Goal: Task Accomplishment & Management: Complete application form

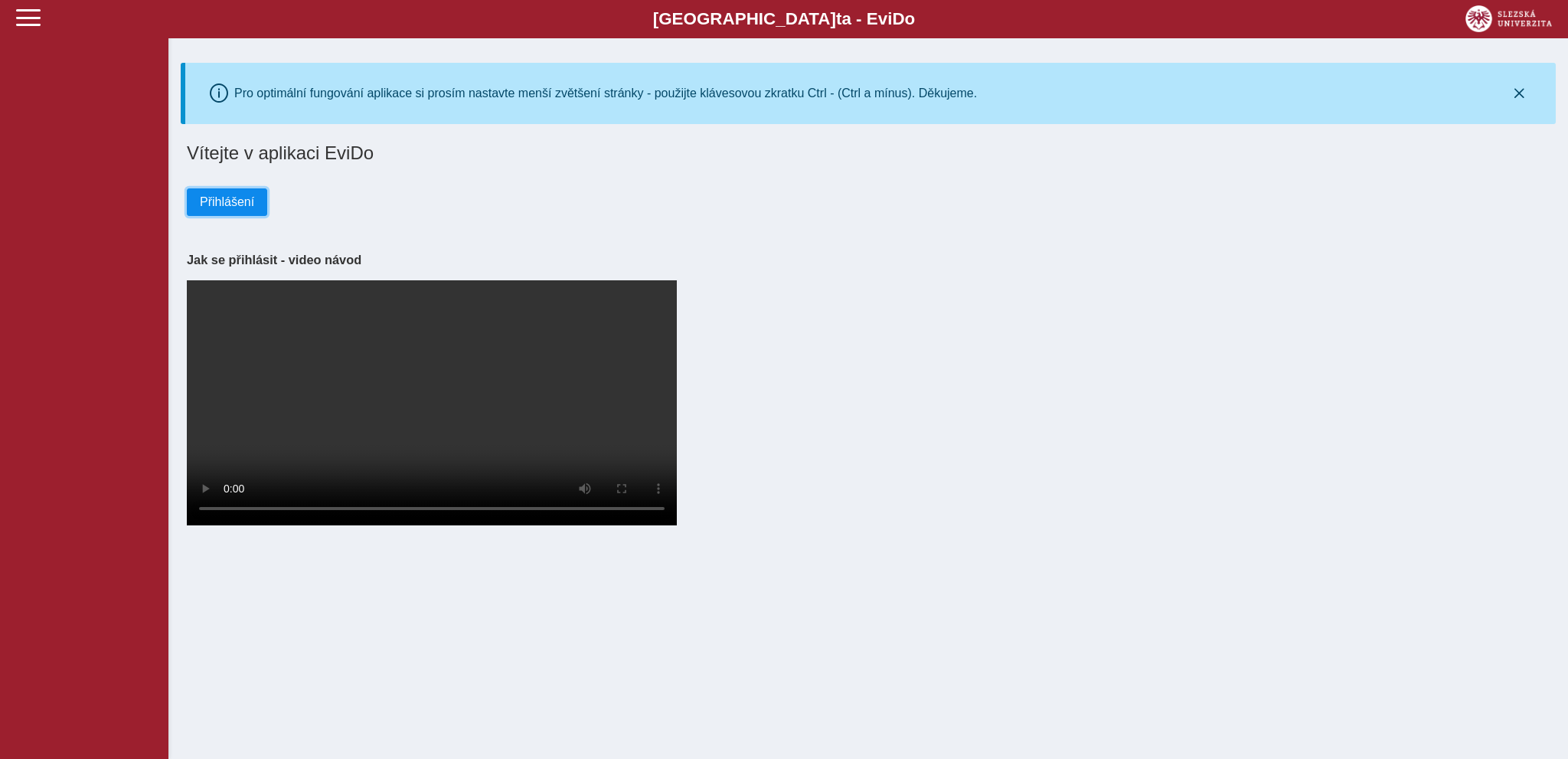
click at [225, 202] on span "Přihlášení" at bounding box center [227, 201] width 55 height 13
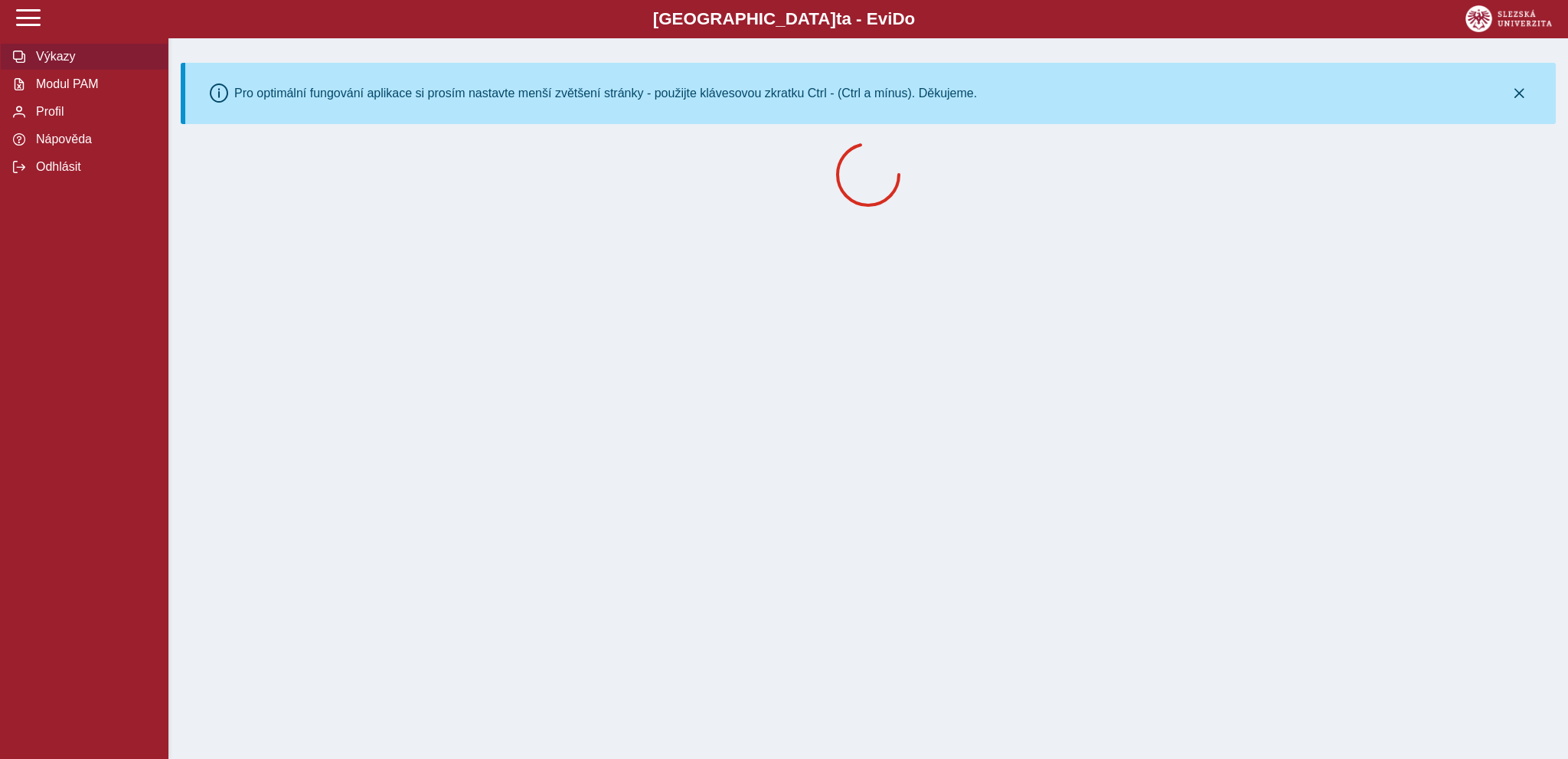
click at [38, 63] on span "Výkazy" at bounding box center [93, 56] width 124 height 13
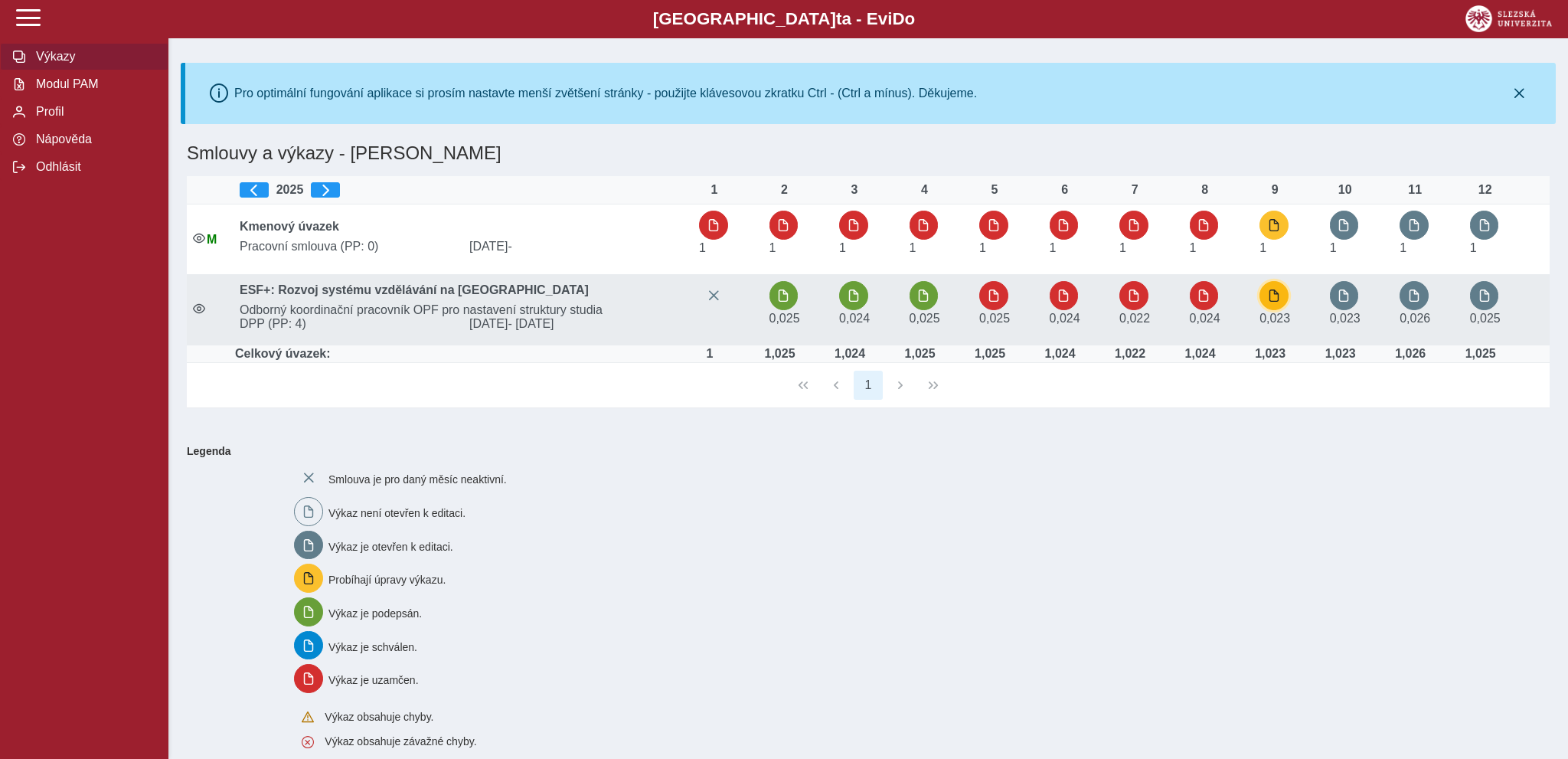
click at [1272, 302] on span "button" at bounding box center [1274, 295] width 13 height 13
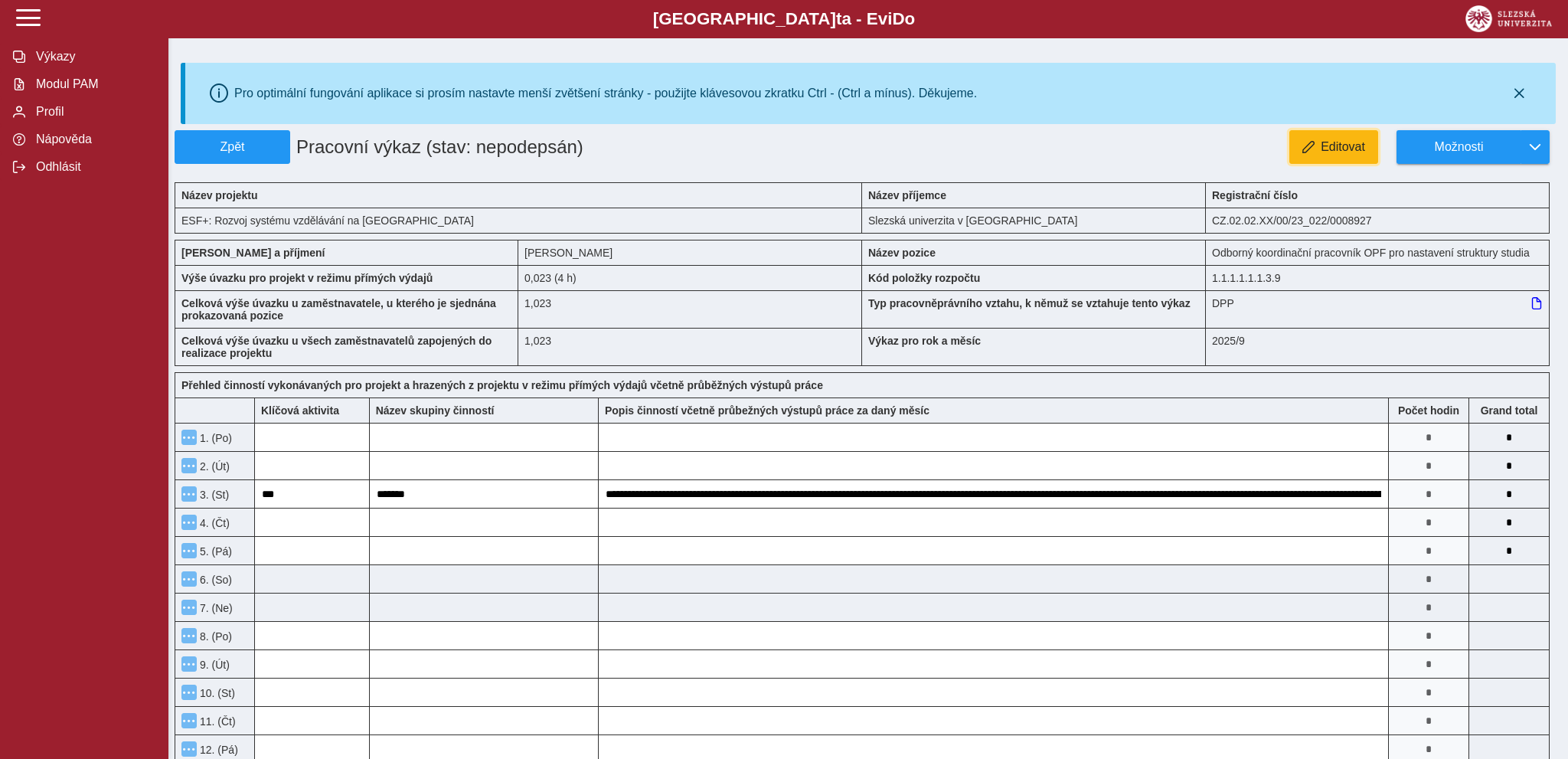
click at [1314, 151] on span "button" at bounding box center [1309, 147] width 13 height 13
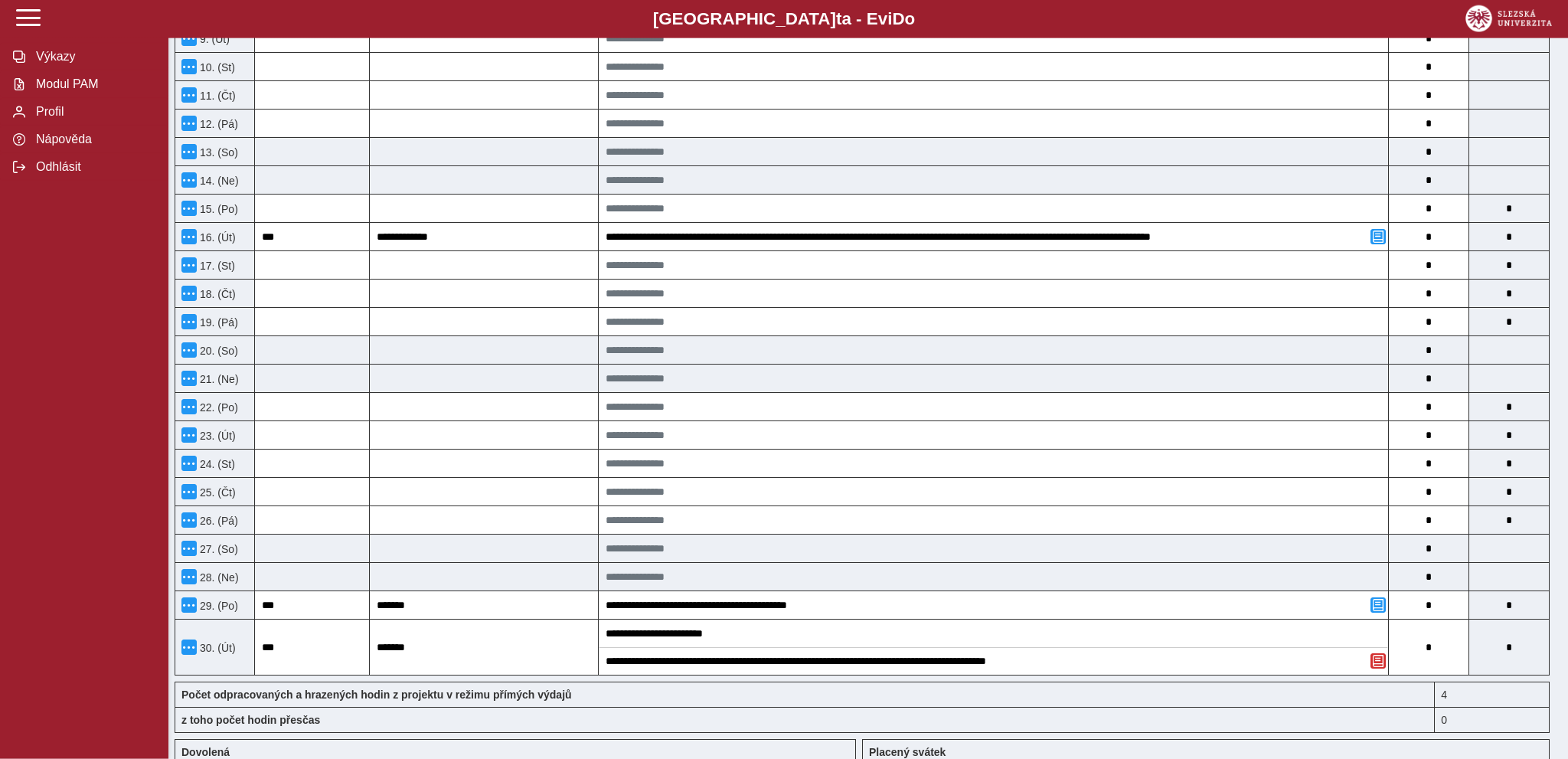
scroll to position [809, 0]
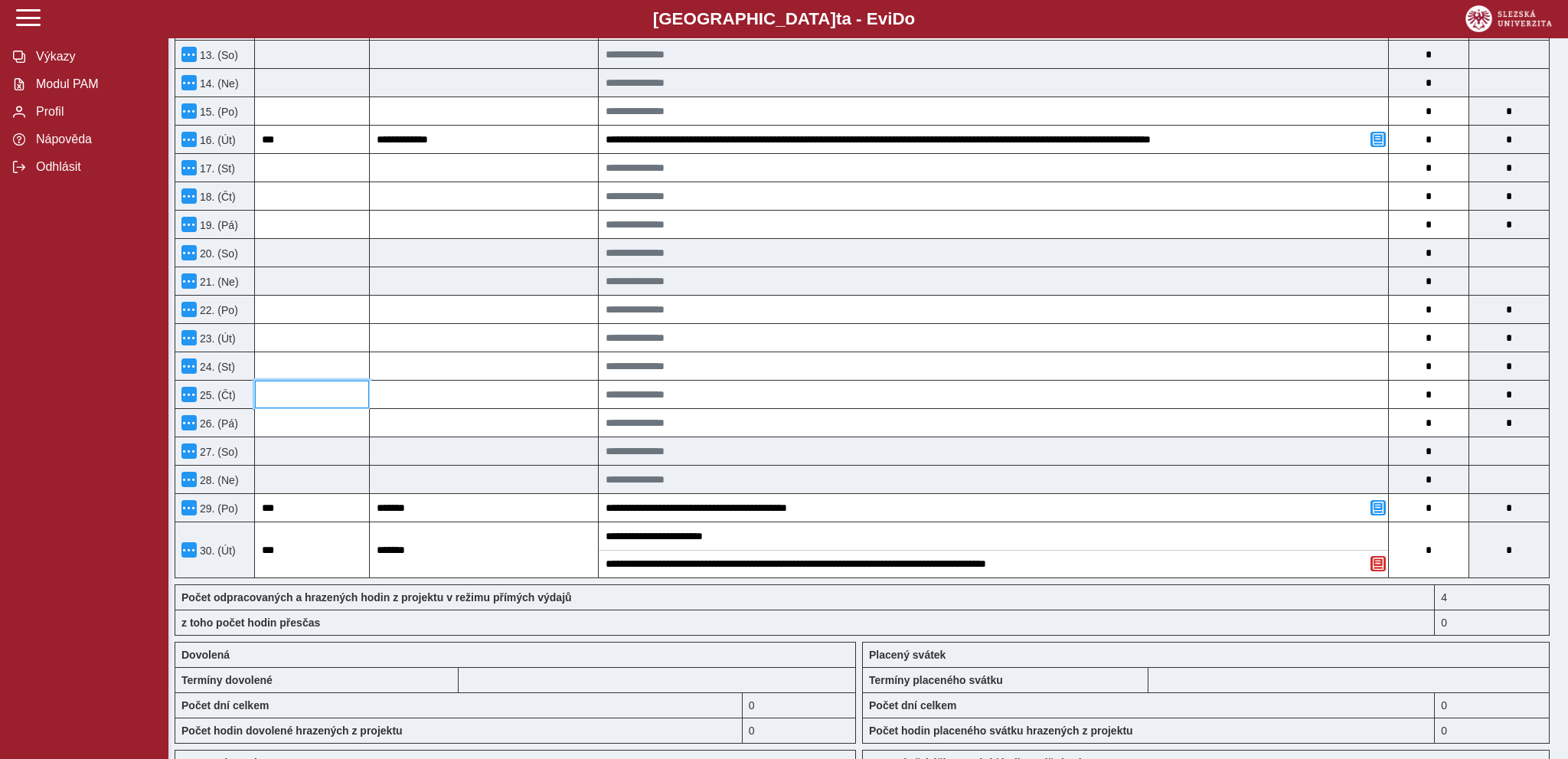
click at [310, 393] on input at bounding box center [312, 394] width 114 height 28
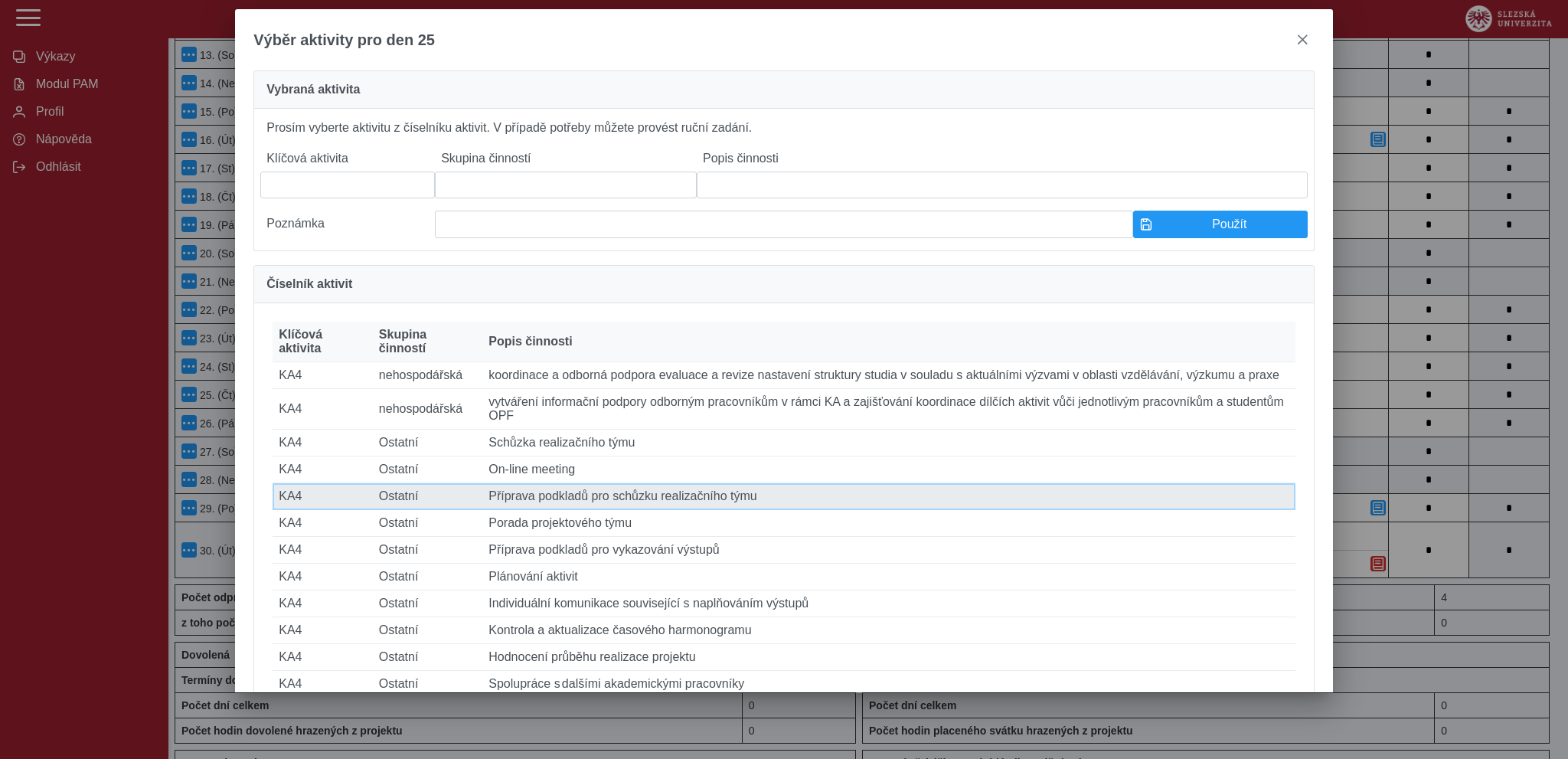
click at [620, 510] on td "Popis činnosti Příprava podkladů pro schůzku realizačního týmu" at bounding box center [889, 497] width 814 height 27
type input "***"
type input "*******"
type input "**********"
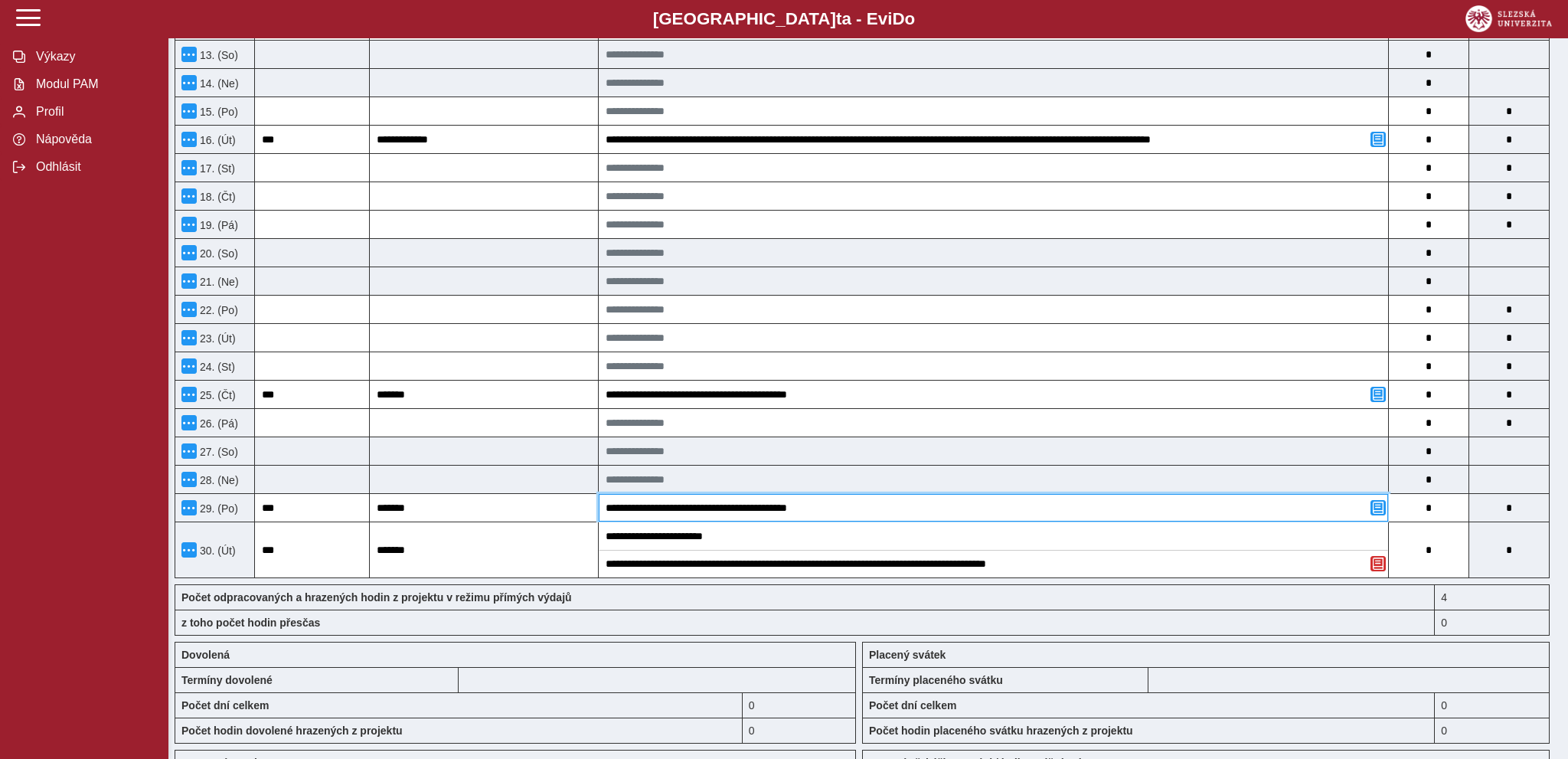
click at [805, 508] on input "**********" at bounding box center [993, 507] width 789 height 28
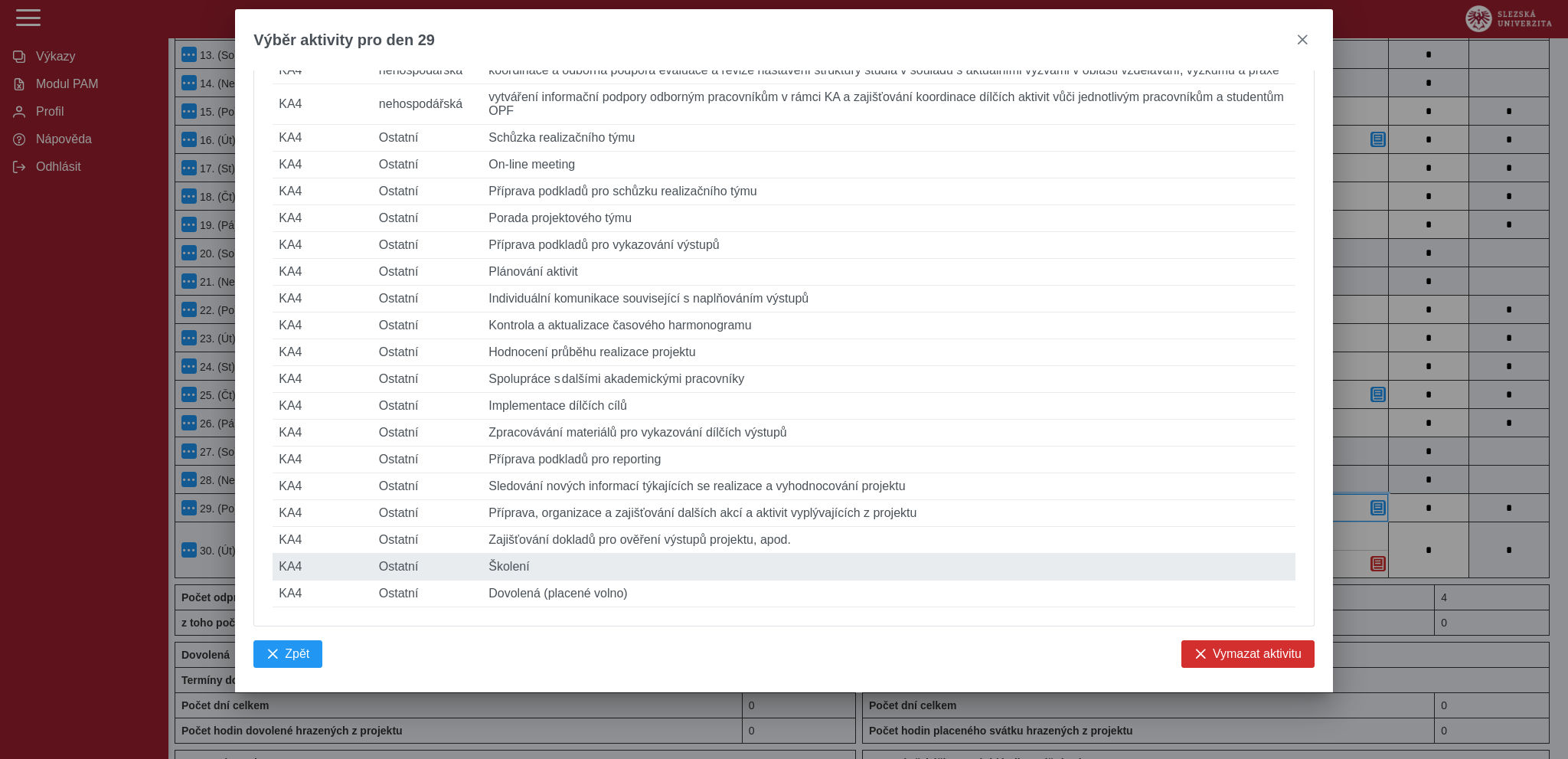
scroll to position [383, 0]
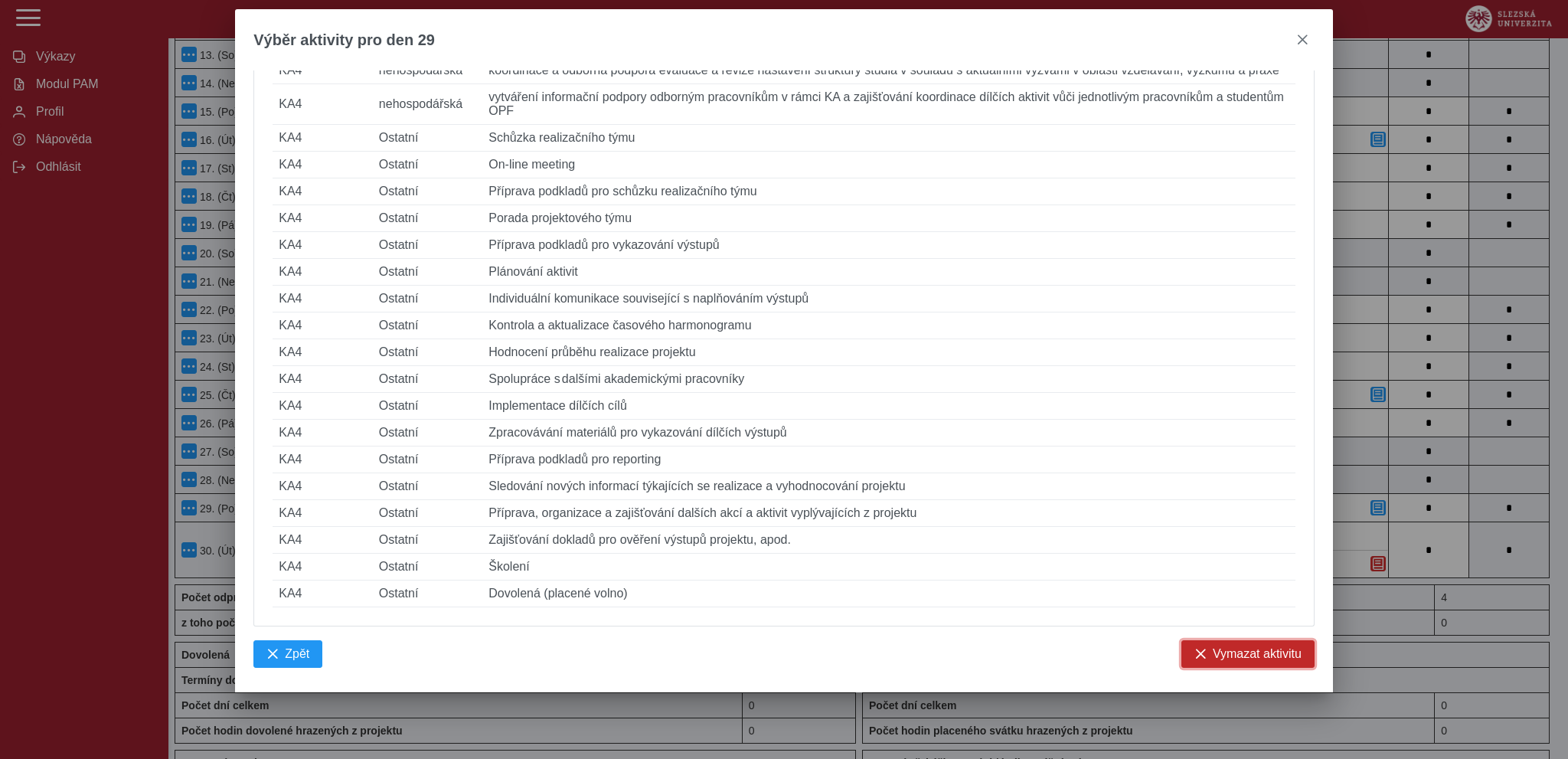
click at [1229, 652] on span "Vymazat aktivitu" at bounding box center [1258, 653] width 88 height 13
type input "*"
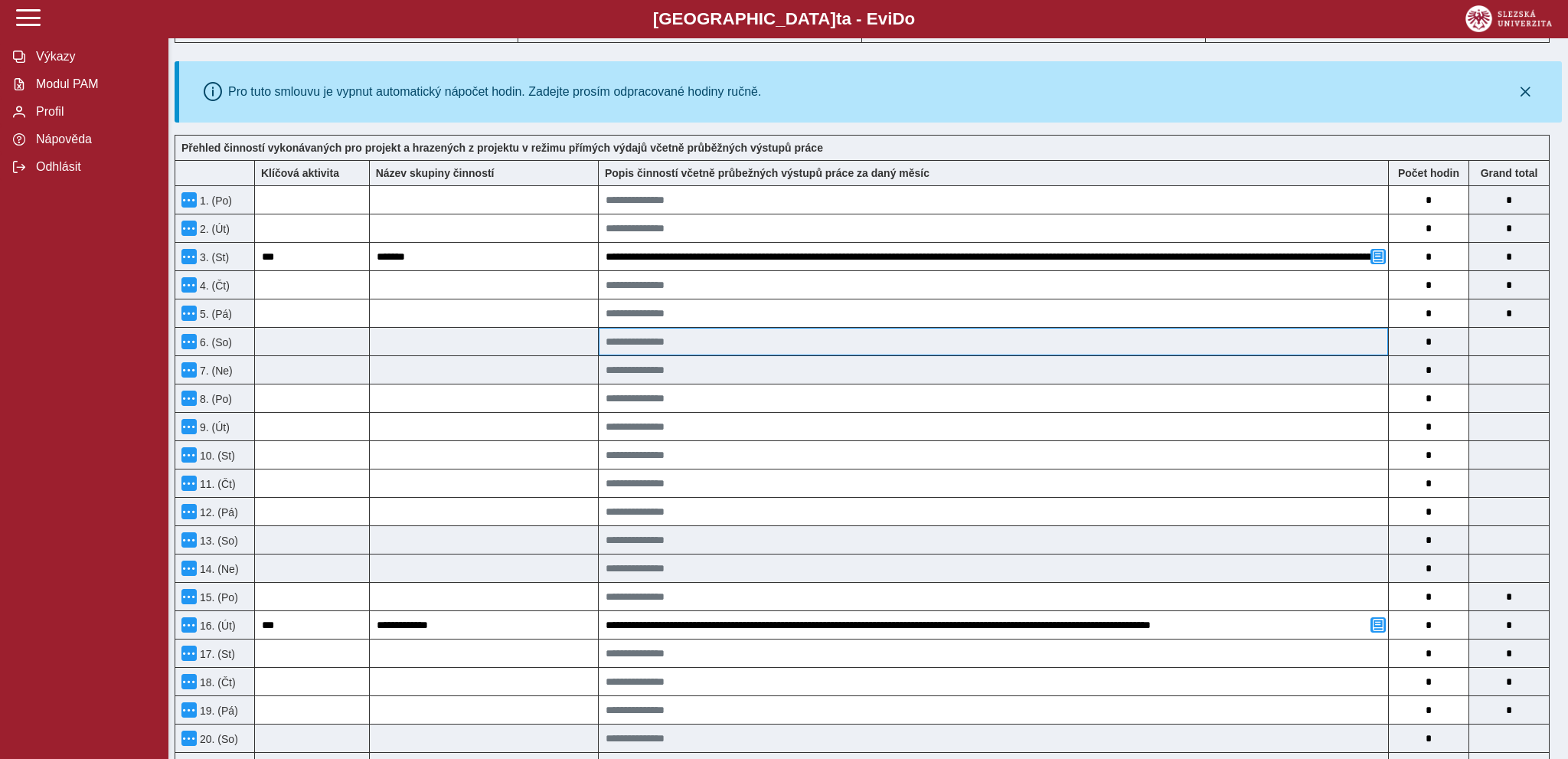
scroll to position [0, 0]
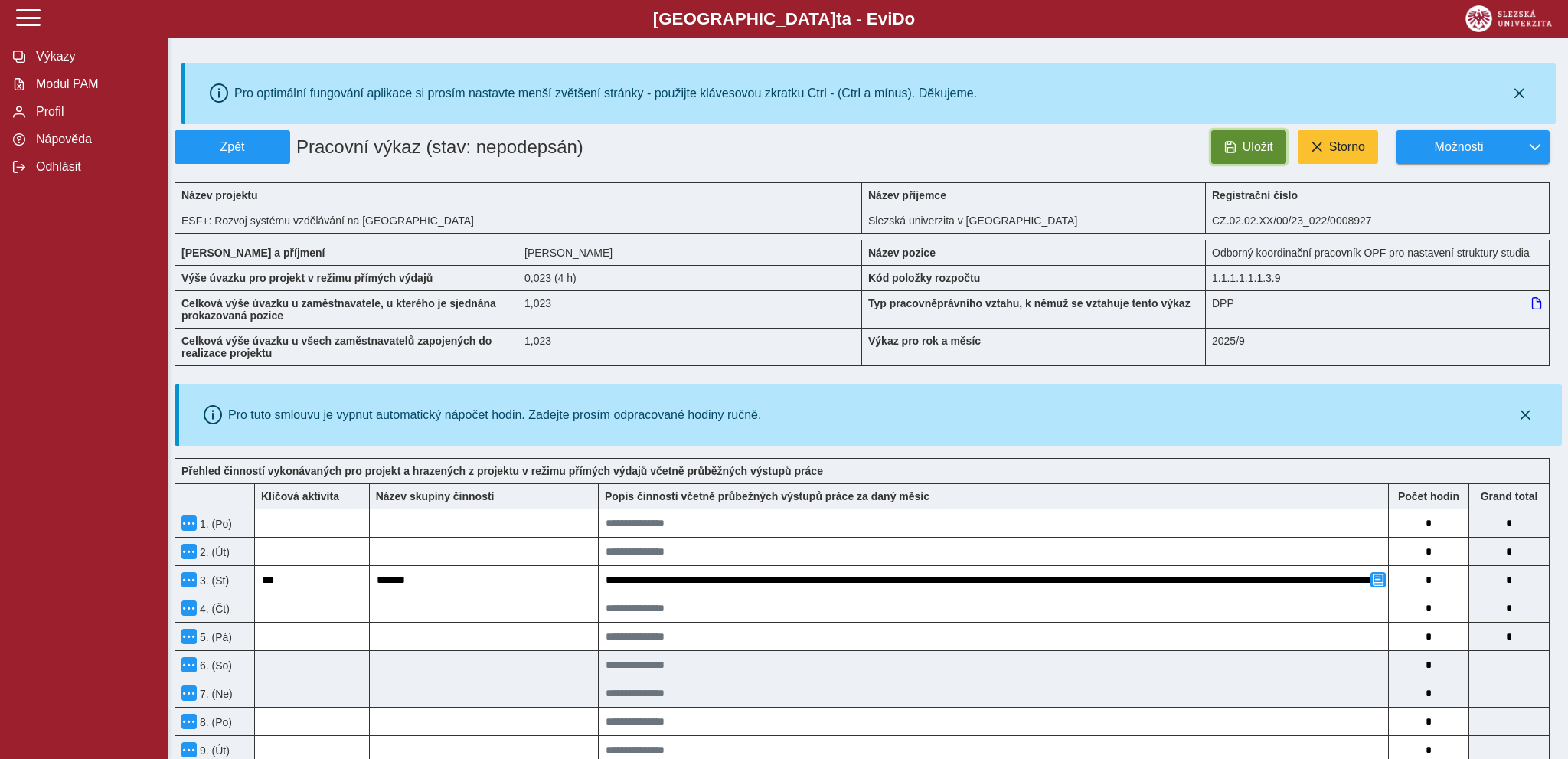
click at [1239, 148] on button "Uložit" at bounding box center [1249, 147] width 75 height 34
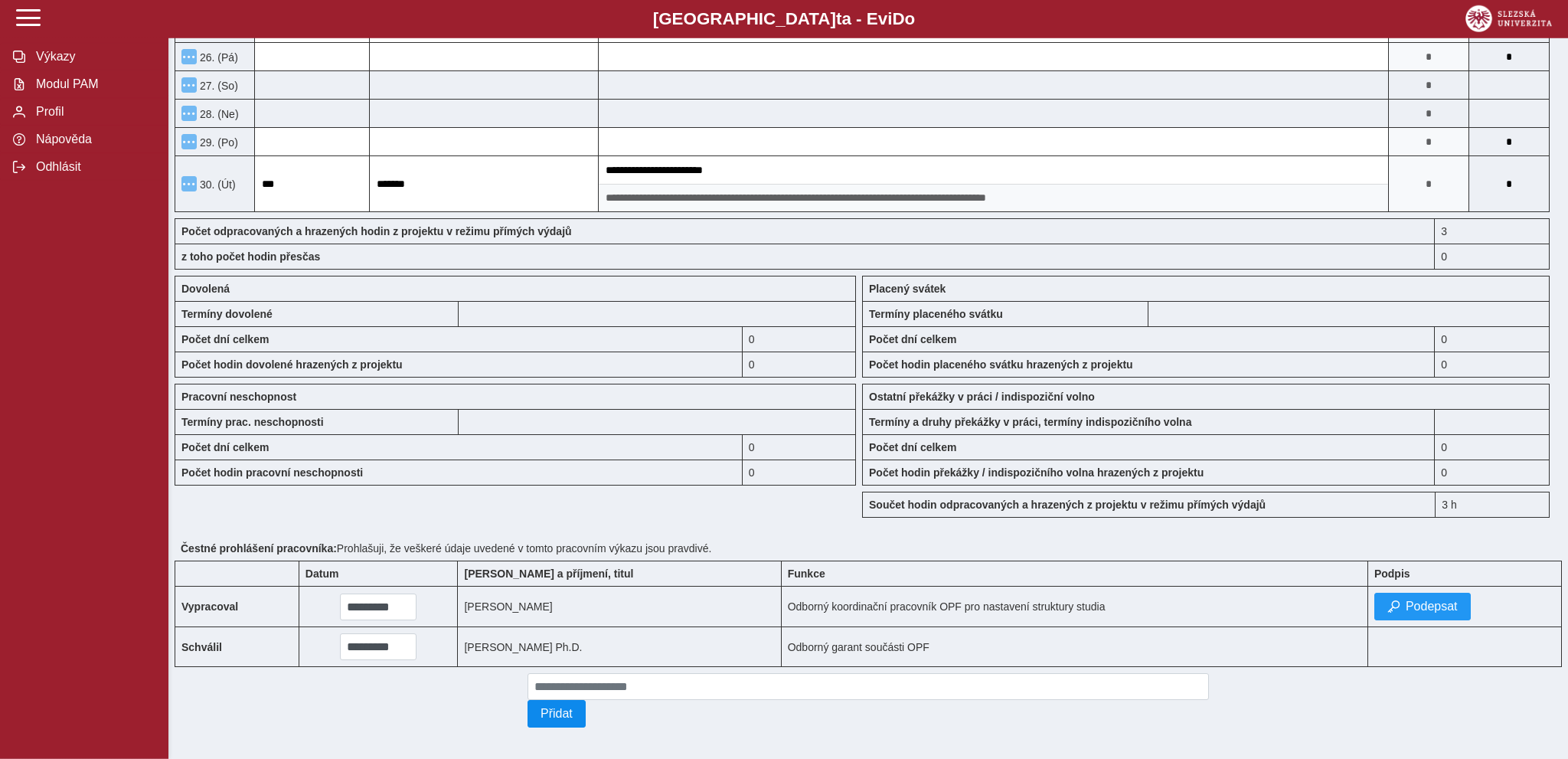
scroll to position [1110, 0]
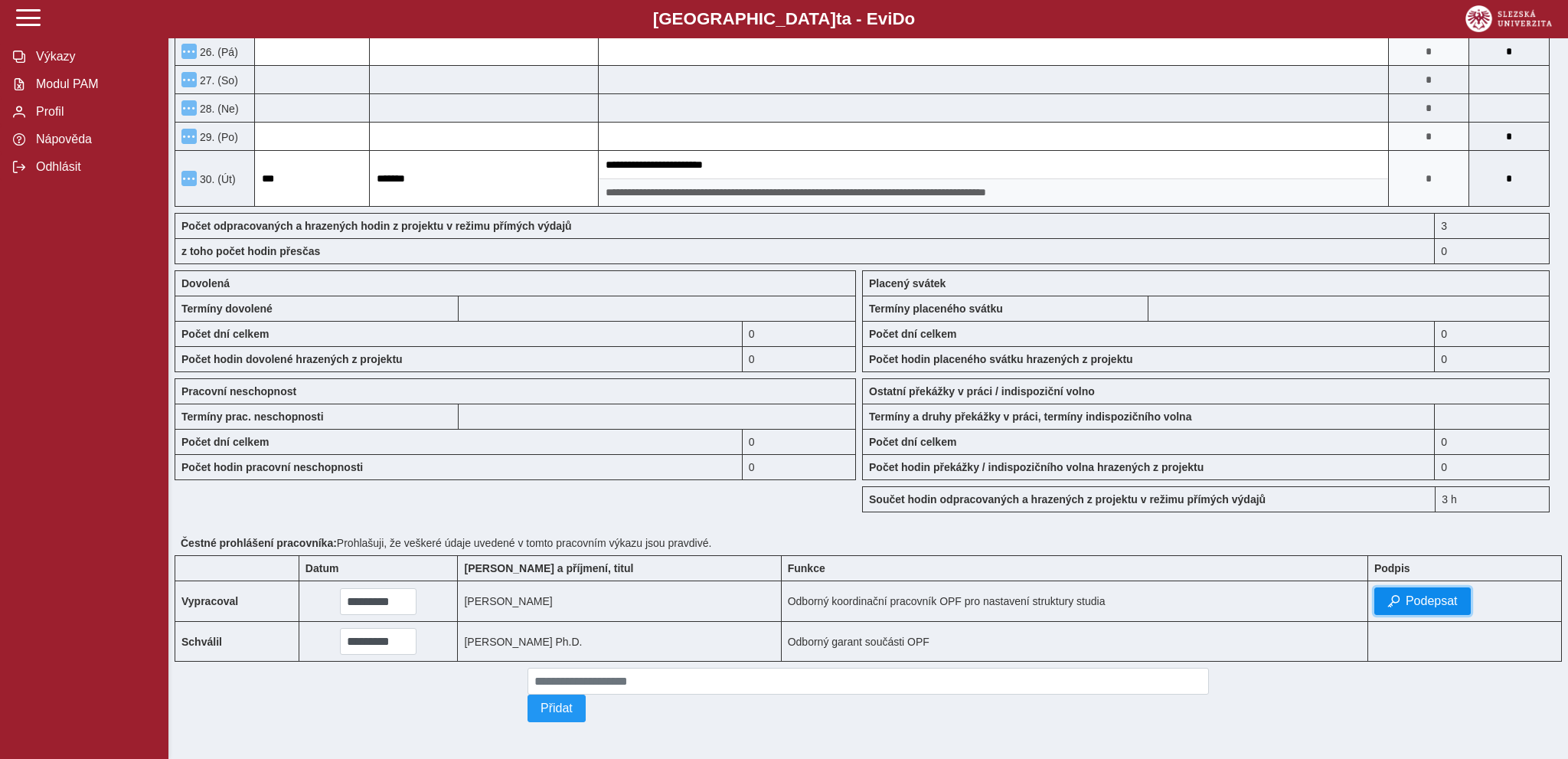
click at [1408, 594] on span "Podepsat" at bounding box center [1432, 600] width 52 height 13
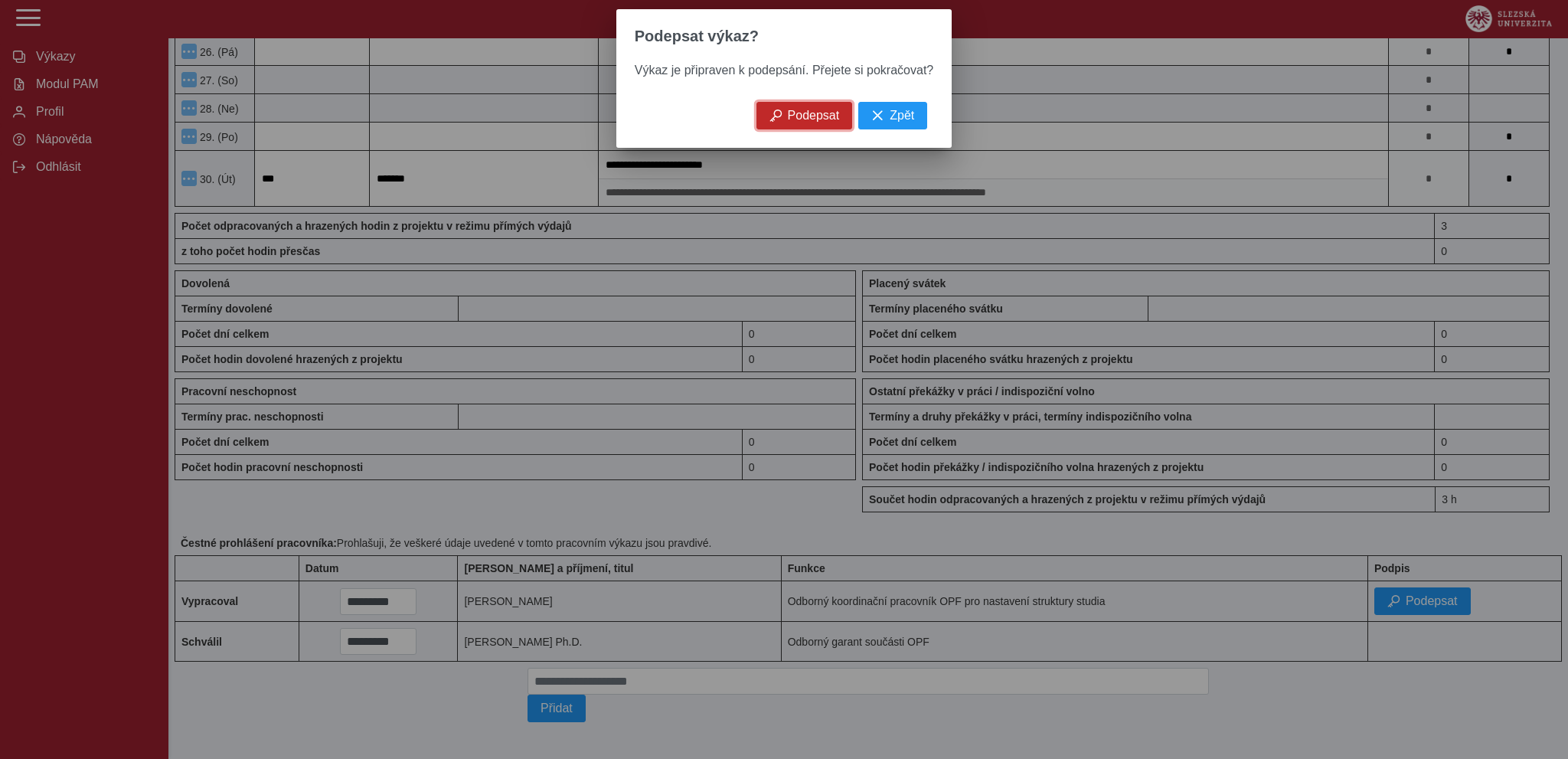
click at [819, 120] on span "Podepsat" at bounding box center [814, 115] width 52 height 13
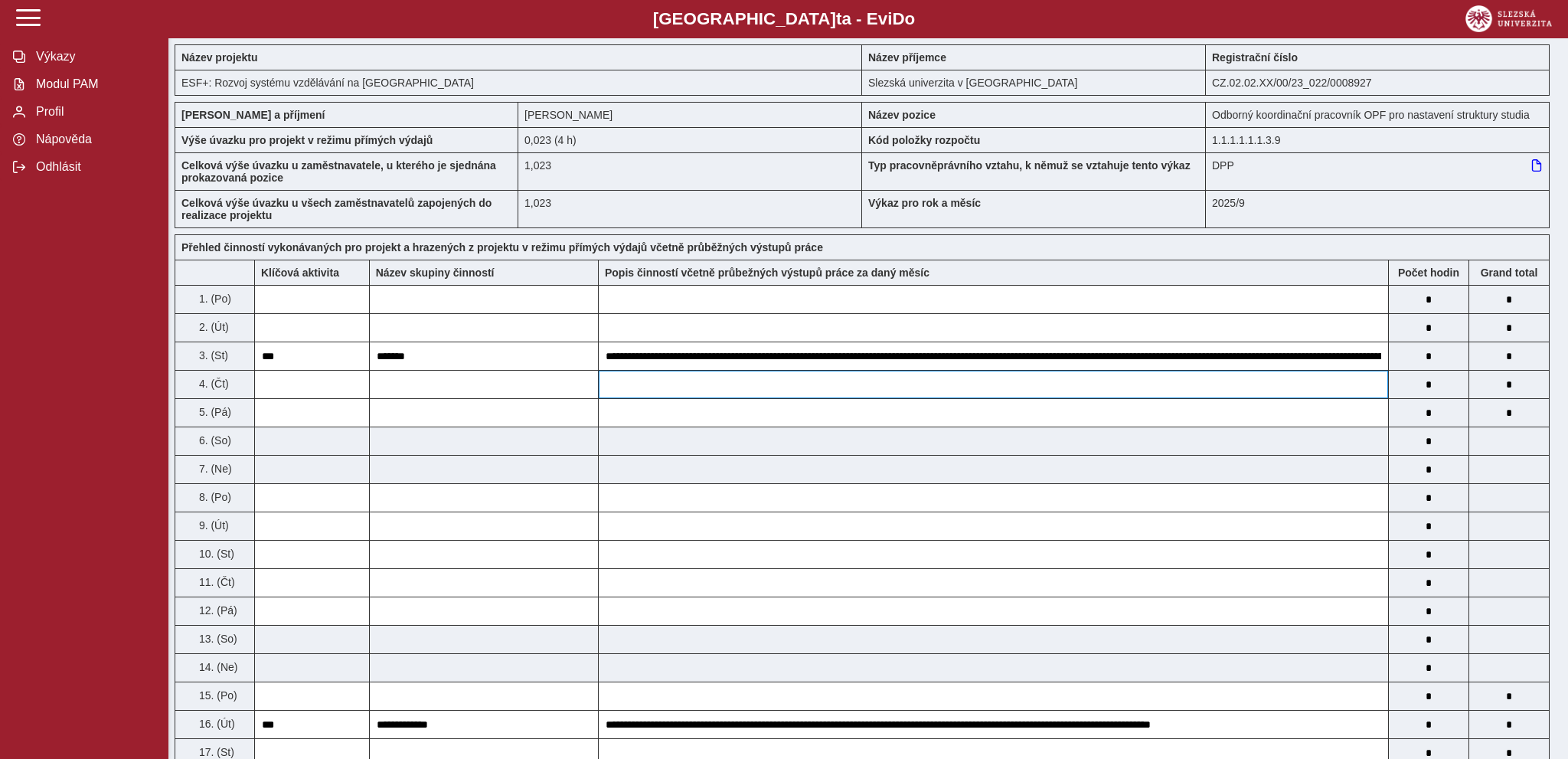
scroll to position [0, 0]
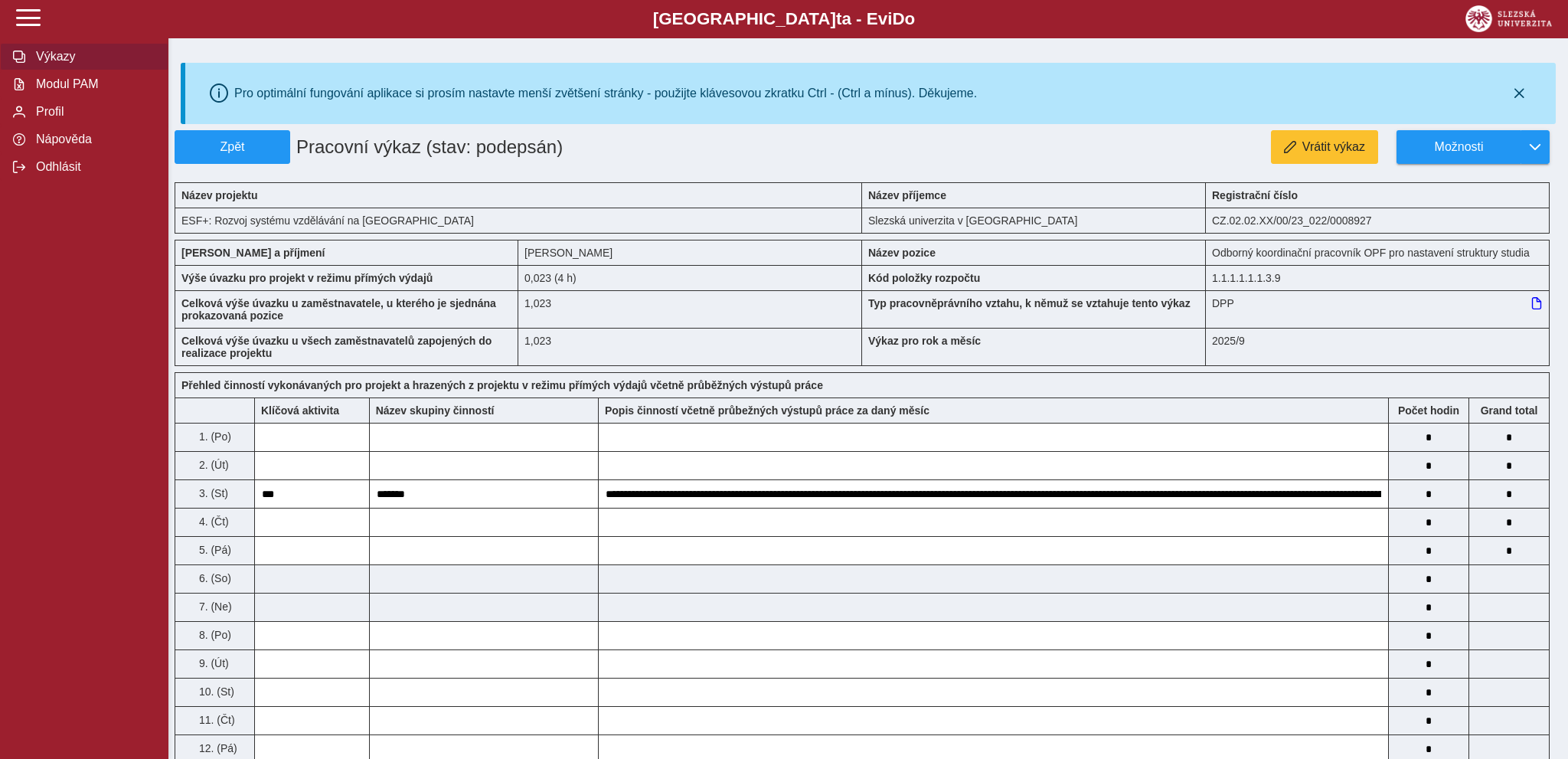
click at [67, 63] on span "Výkazy" at bounding box center [93, 56] width 124 height 13
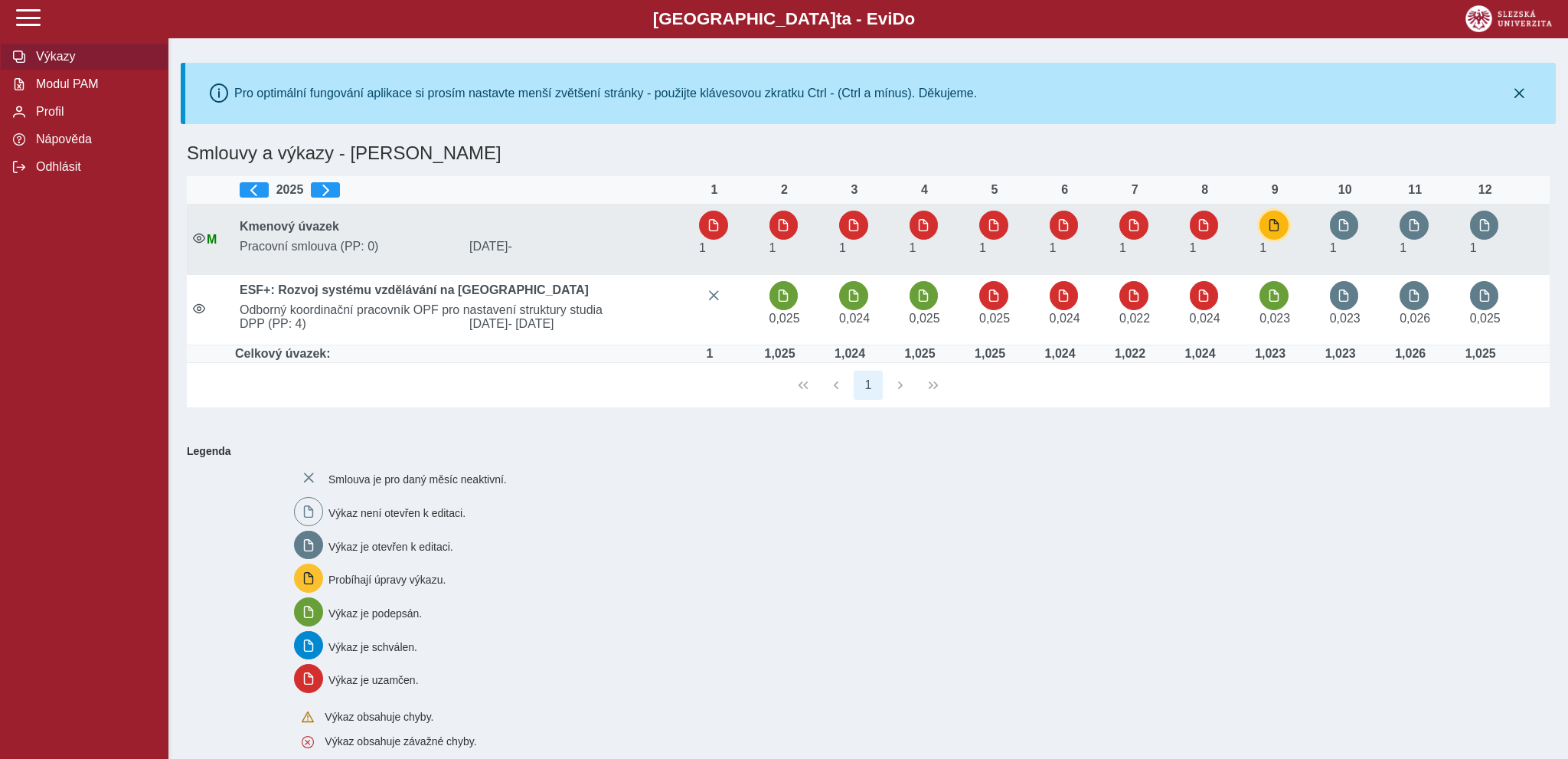
click at [1272, 223] on span "button" at bounding box center [1274, 225] width 13 height 13
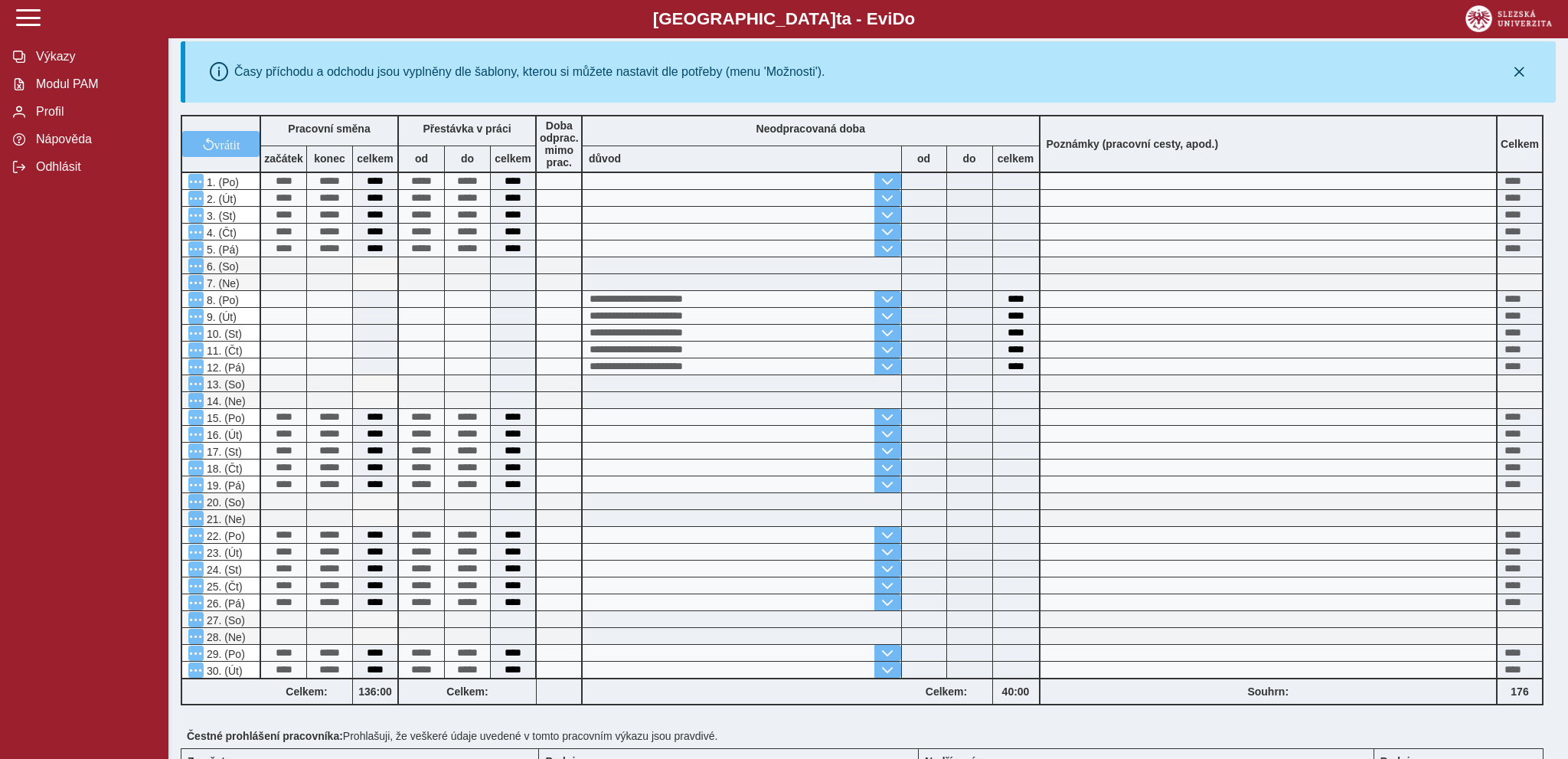
scroll to position [408, 0]
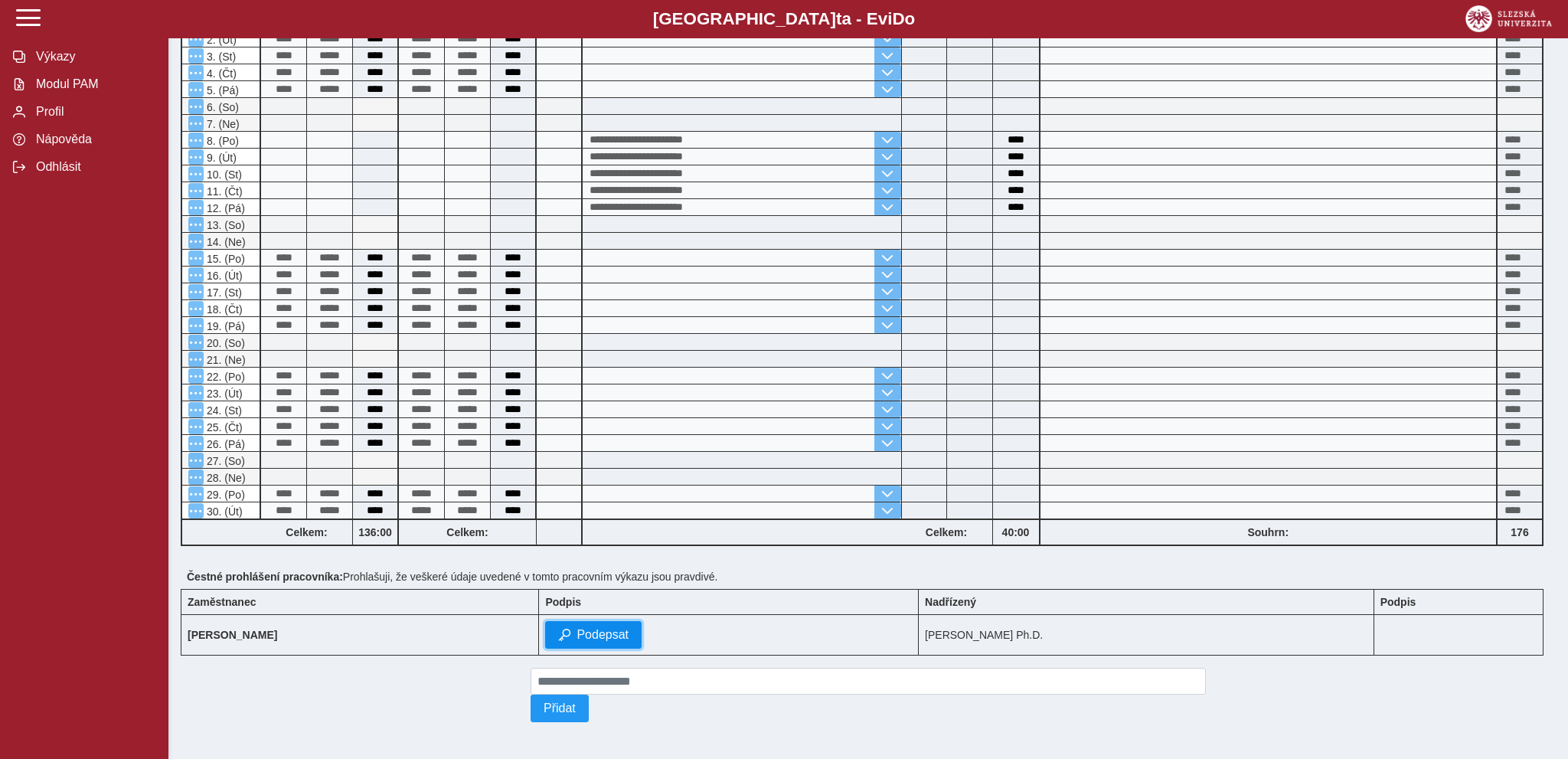
click at [588, 628] on span "Podepsat" at bounding box center [603, 634] width 52 height 13
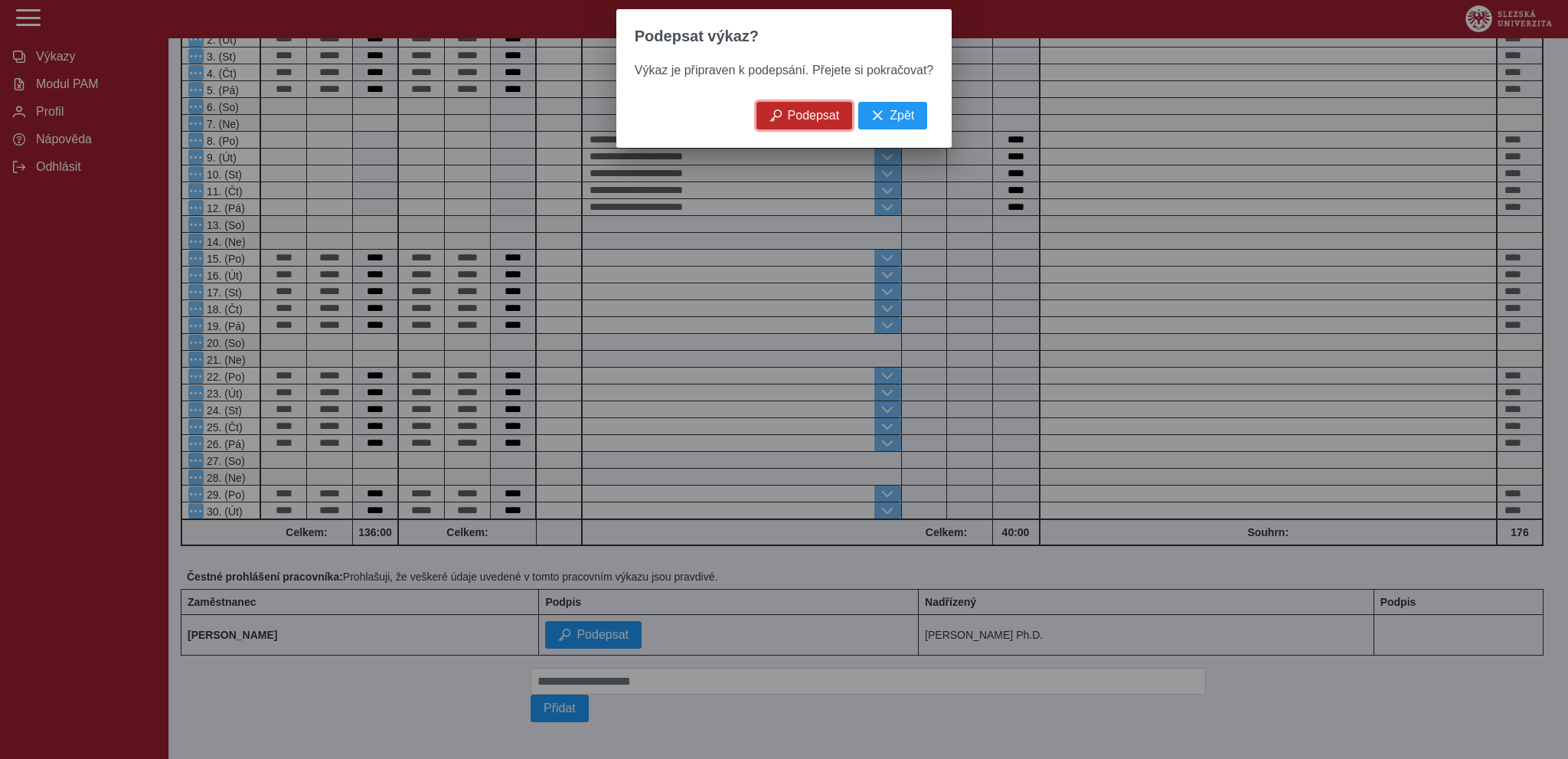
click at [816, 118] on span "Podepsat" at bounding box center [814, 115] width 52 height 13
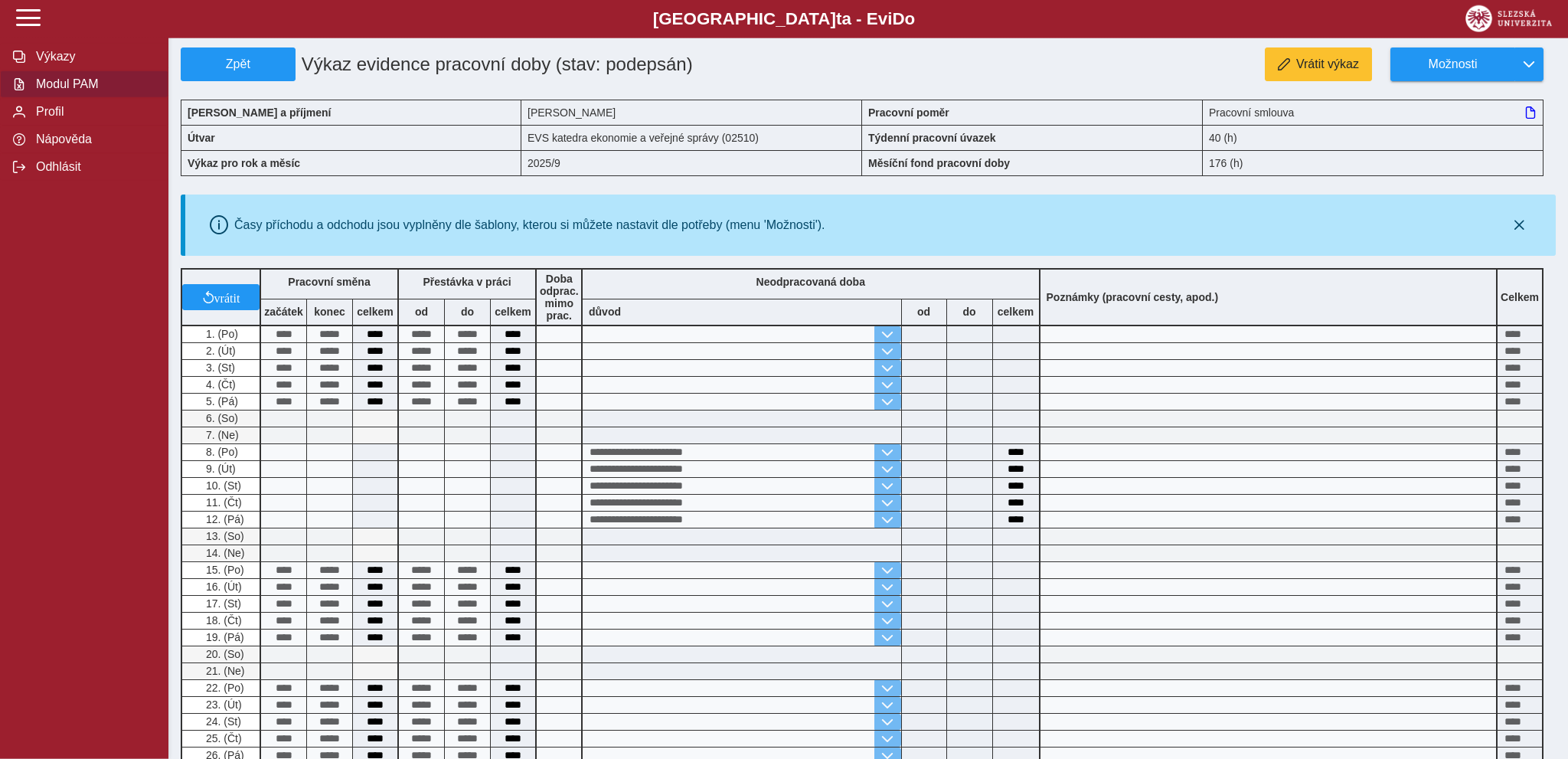
scroll to position [58, 0]
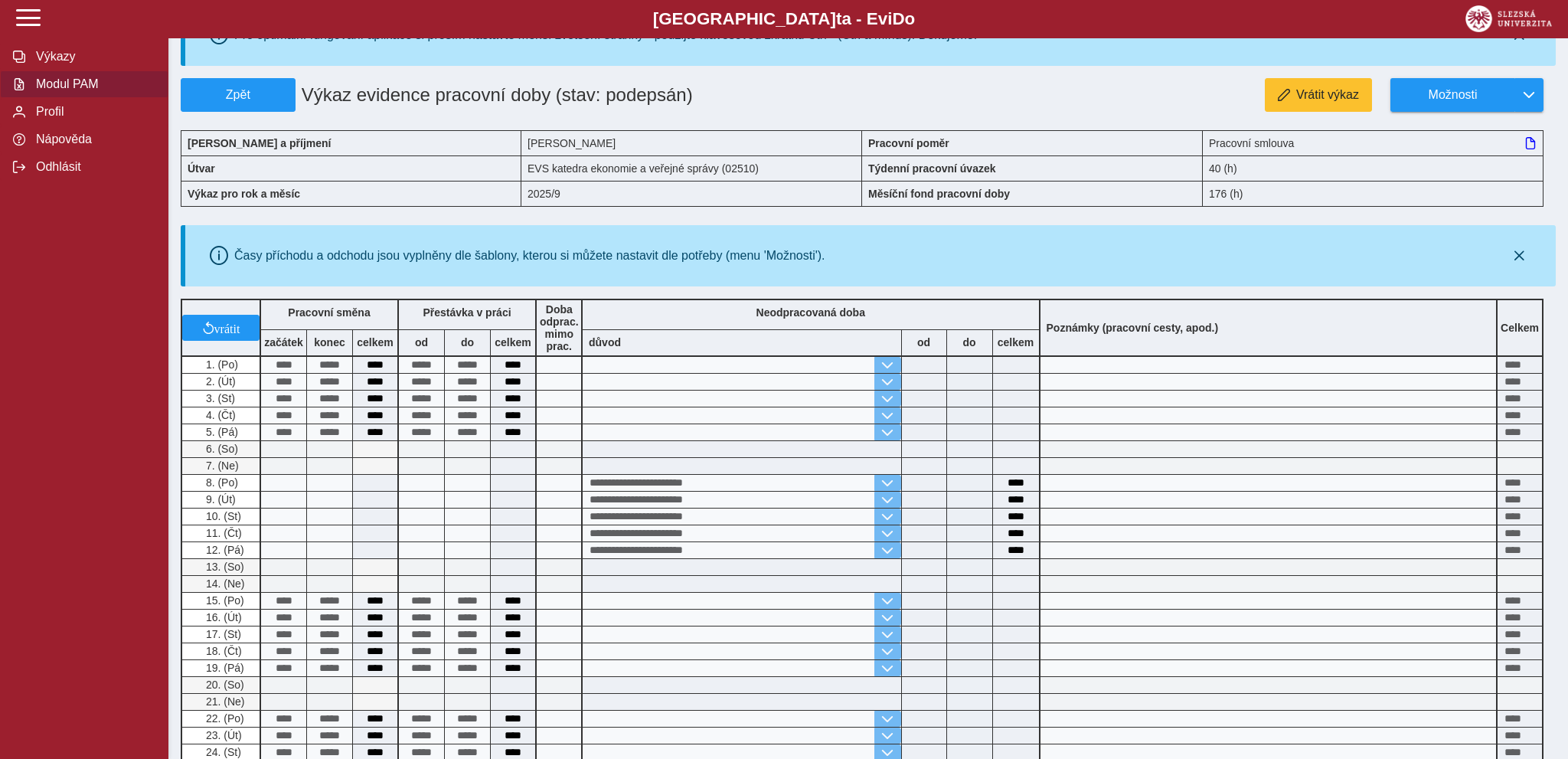
click at [55, 91] on span "Modul PAM" at bounding box center [93, 84] width 124 height 13
